Goal: Task Accomplishment & Management: Manage account settings

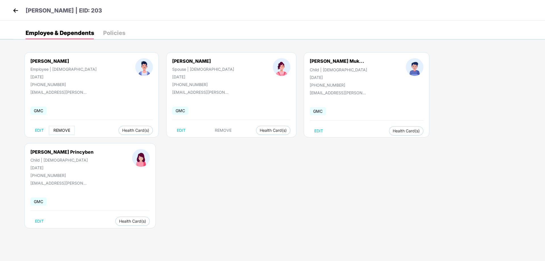
click at [65, 128] on span "REMOVE" at bounding box center [61, 130] width 17 height 5
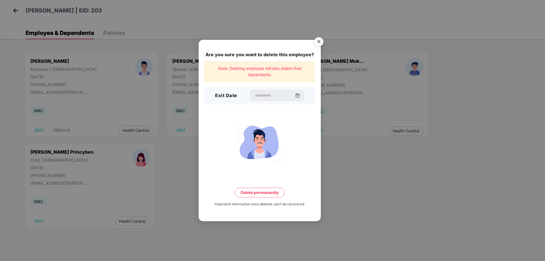
click at [219, 97] on h3 "Exit Date" at bounding box center [226, 95] width 22 height 7
click at [263, 93] on input at bounding box center [274, 96] width 41 height 6
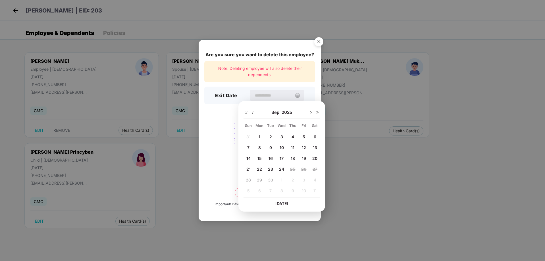
click at [248, 113] on div at bounding box center [249, 112] width 11 height 5
click at [246, 113] on img at bounding box center [246, 113] width 5 height 5
click at [312, 113] on img at bounding box center [311, 113] width 5 height 5
click at [298, 114] on div "[DATE]" at bounding box center [282, 112] width 34 height 11
click at [316, 112] on img at bounding box center [318, 113] width 5 height 5
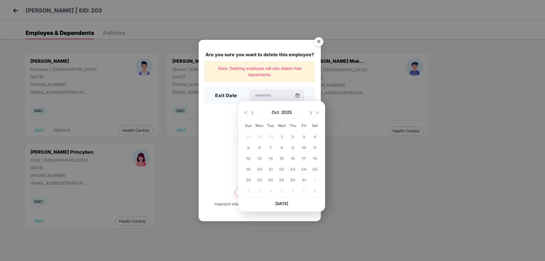
click at [252, 113] on img at bounding box center [252, 113] width 5 height 5
click at [244, 113] on img at bounding box center [246, 113] width 5 height 5
click at [318, 114] on img at bounding box center [318, 113] width 5 height 5
click at [251, 113] on img at bounding box center [252, 113] width 5 height 5
click at [249, 190] on span "31" at bounding box center [248, 190] width 4 height 5
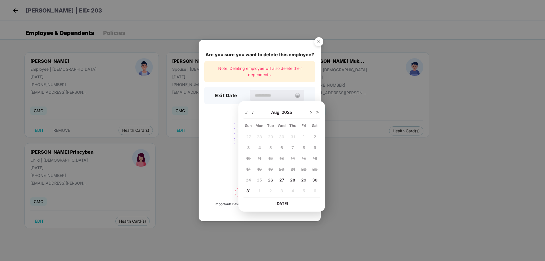
type input "**********"
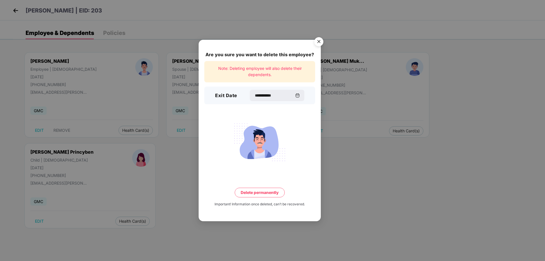
click at [271, 192] on button "Delete permanently" at bounding box center [260, 193] width 50 height 10
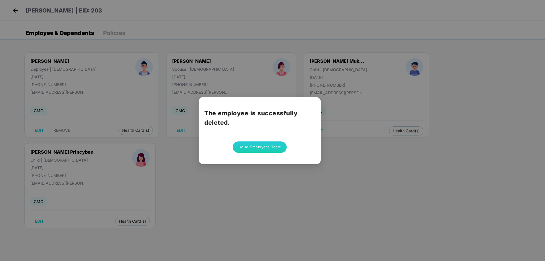
click at [261, 150] on button "Go to Employees Table" at bounding box center [260, 147] width 54 height 11
